Goal: Find specific page/section: Find specific page/section

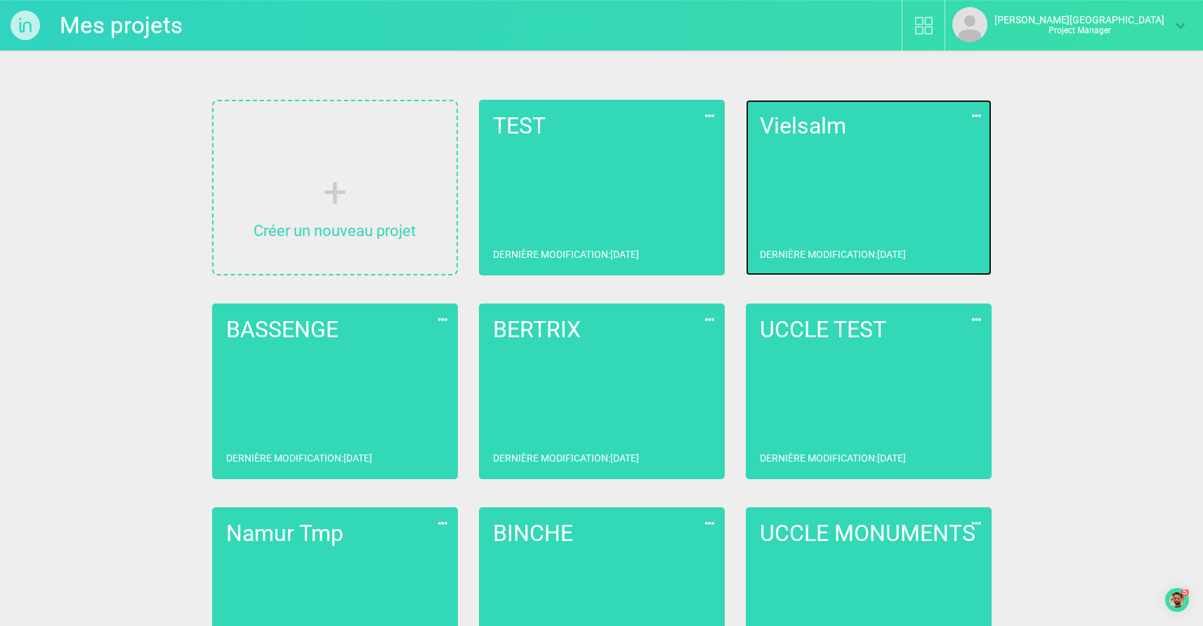
click at [860, 190] on link "Vielsalm Dernière modification : [DATE]" at bounding box center [869, 188] width 246 height 176
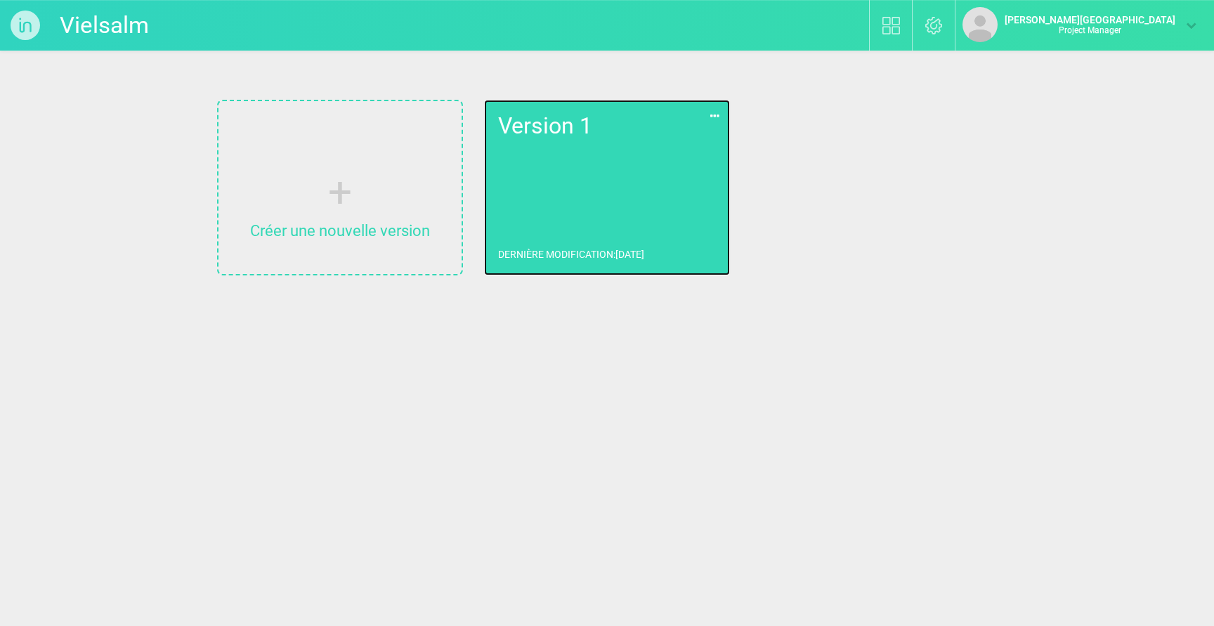
click at [556, 196] on link "Version 1 Dernière modification : [DATE]" at bounding box center [607, 188] width 246 height 176
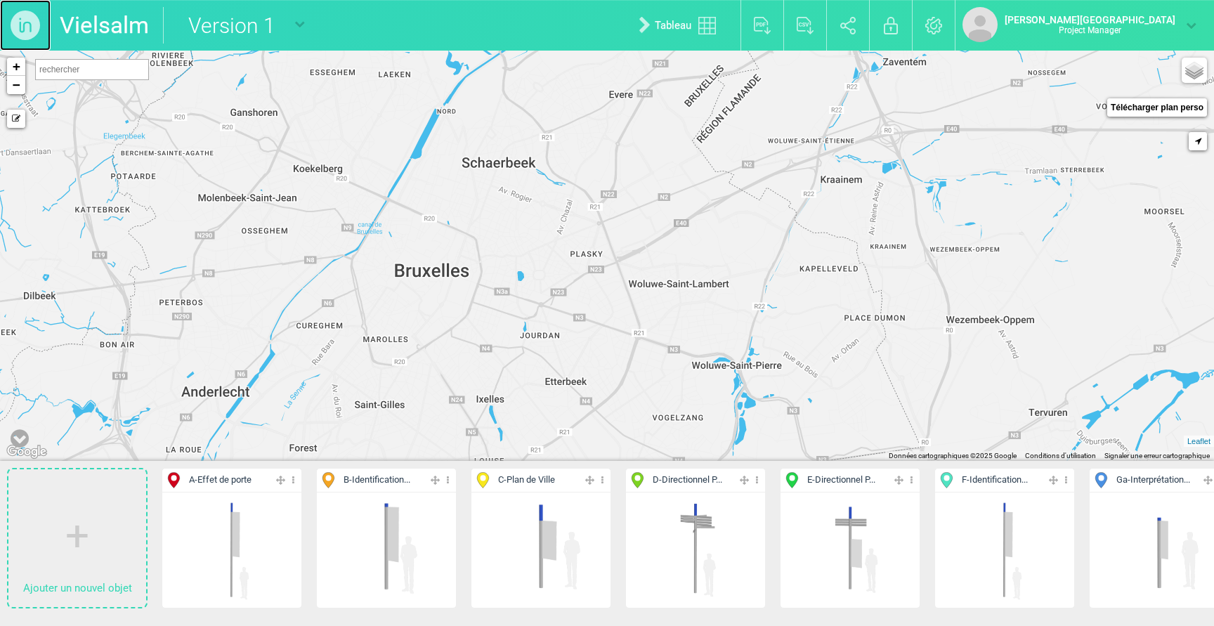
click at [15, 19] on img at bounding box center [25, 25] width 51 height 51
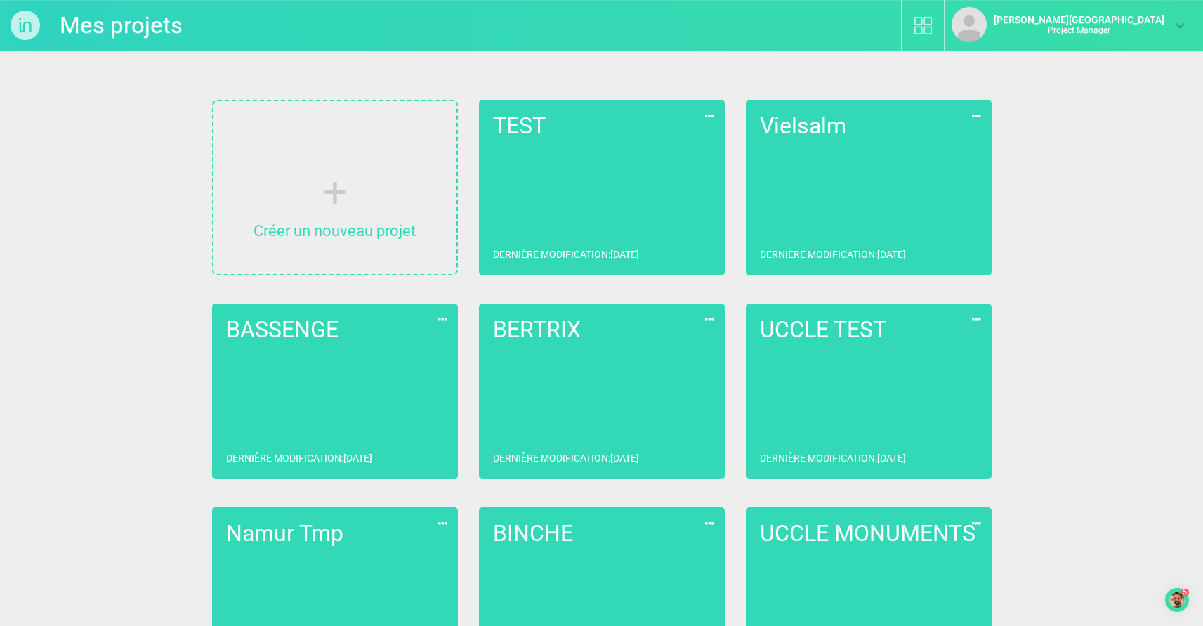
drag, startPoint x: 1128, startPoint y: 503, endPoint x: 1161, endPoint y: 451, distance: 61.6
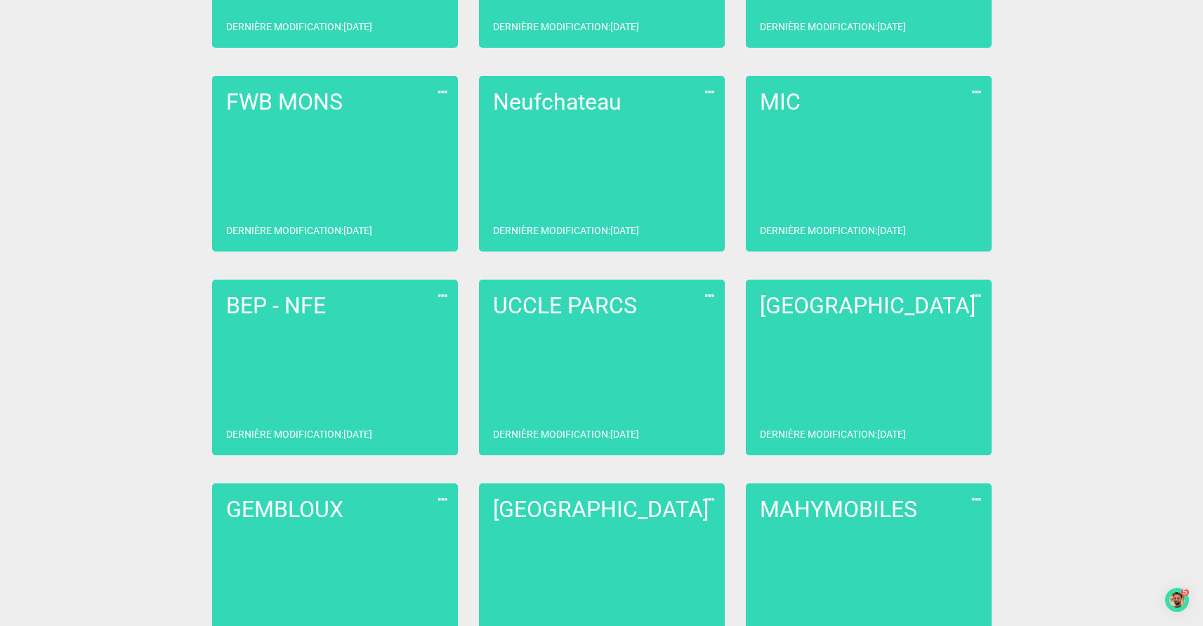
scroll to position [620, 0]
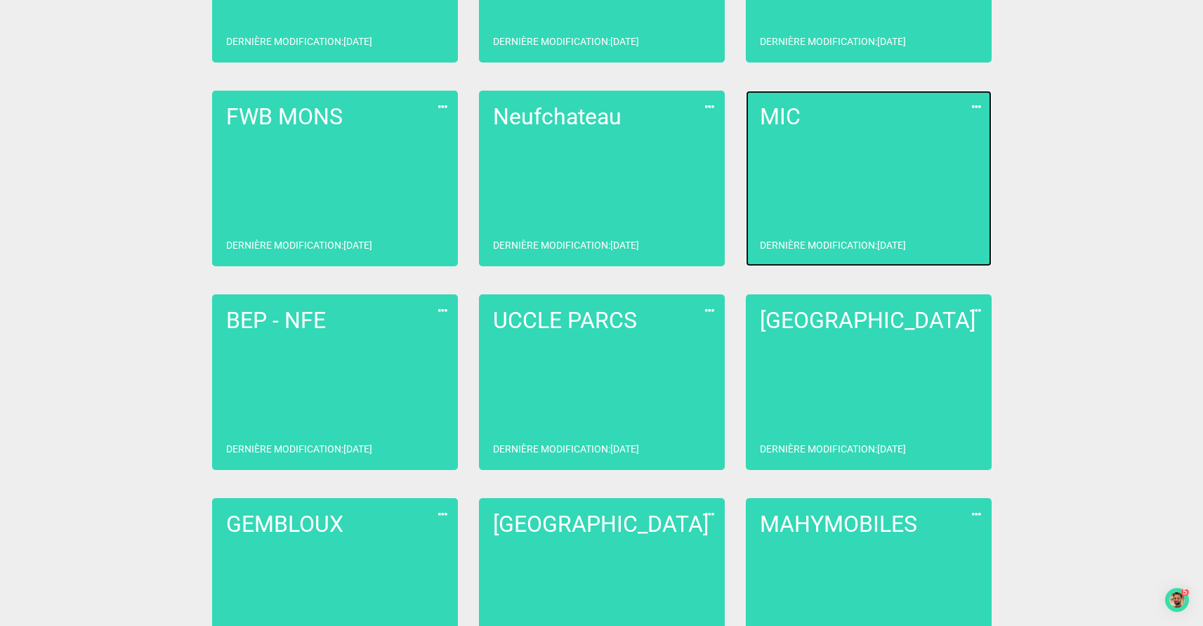
click at [863, 130] on link "MIC Dernière modification : [DATE]" at bounding box center [869, 179] width 246 height 176
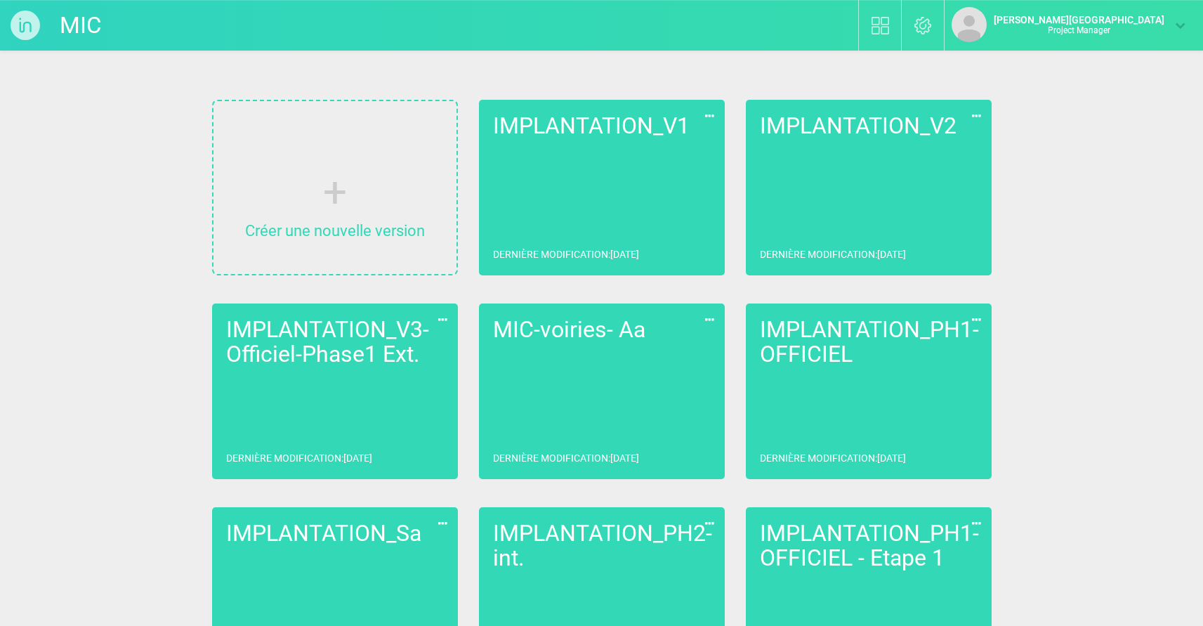
scroll to position [275, 0]
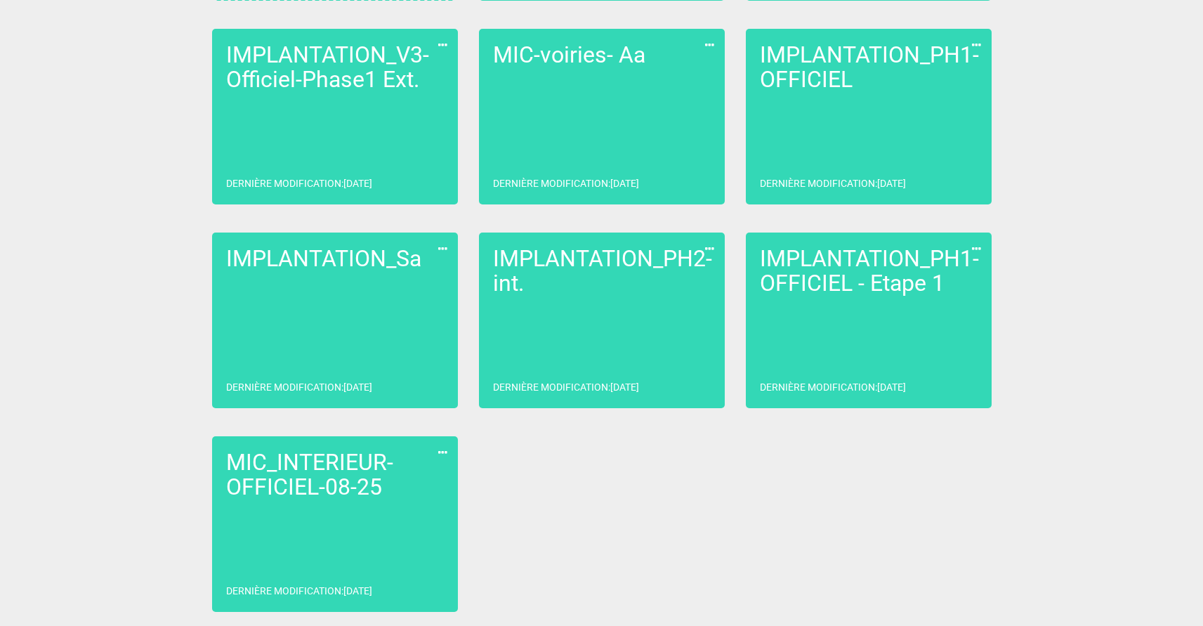
click at [703, 575] on div "Créer une nouvelle version IMPLANTATION_V1 Dernière modification : [DATE] Dupli…" at bounding box center [602, 218] width 822 height 815
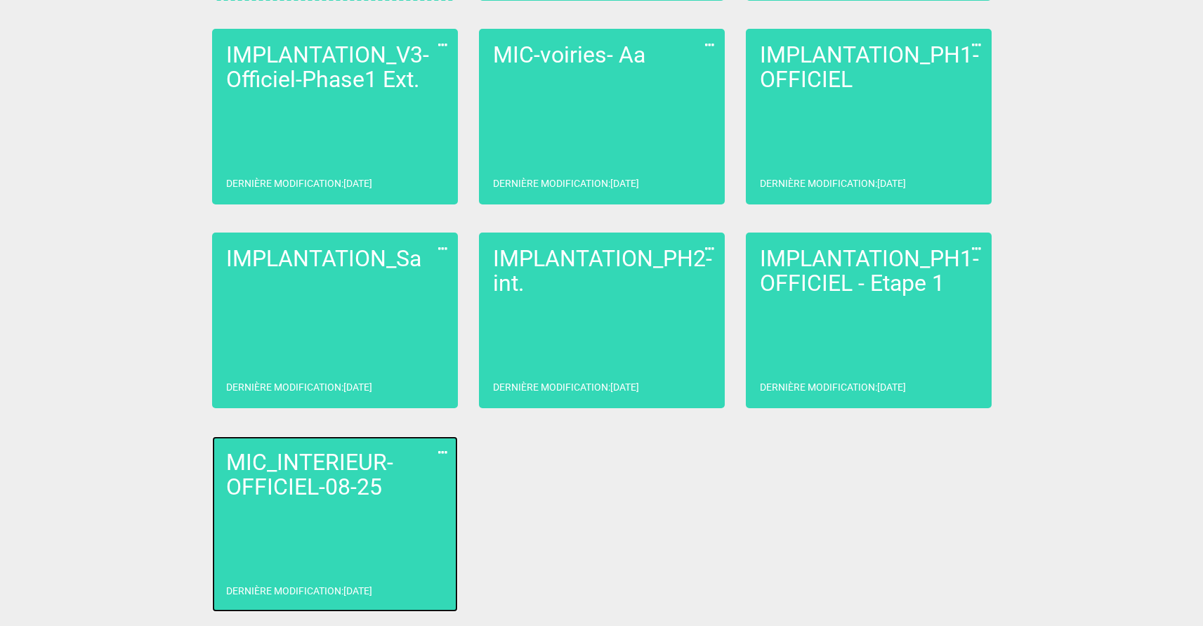
click at [346, 529] on link "MIC_INTERIEUR-OFFICIEL-08-25 Dernière modification : [DATE]" at bounding box center [335, 524] width 246 height 176
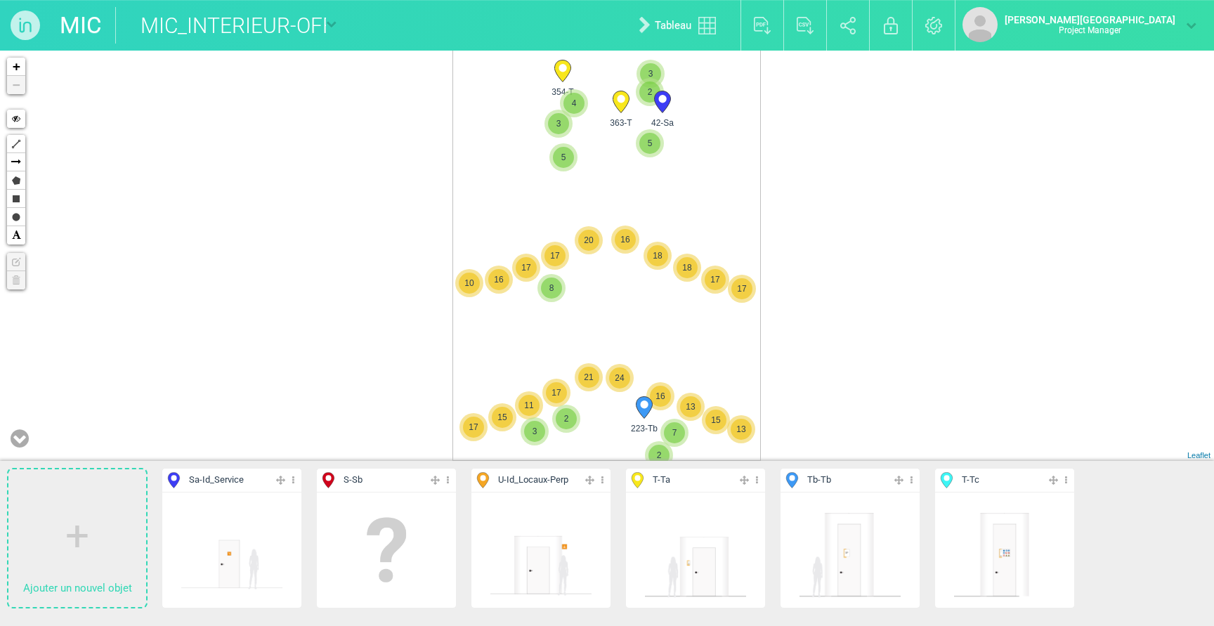
click at [335, 18] on icon at bounding box center [331, 23] width 11 height 11
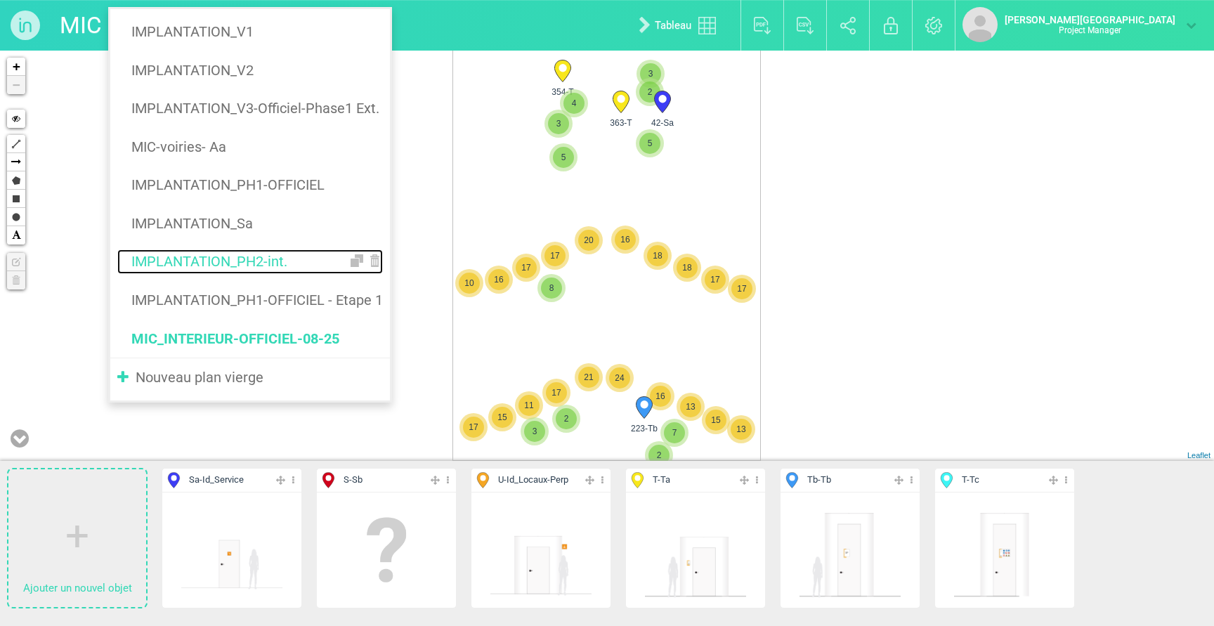
click at [284, 264] on link "IMPLANTATION_PH2-int." at bounding box center [250, 261] width 266 height 25
type input "IMPLANTATION_PH2-int."
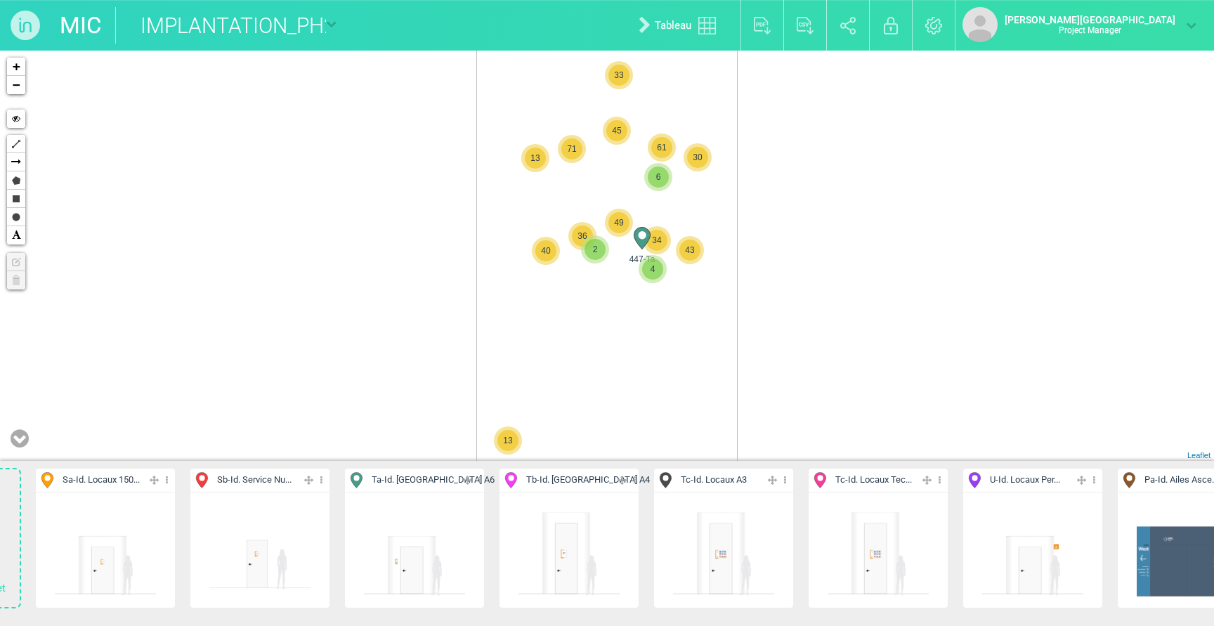
scroll to position [0, 121]
